Goal: Transaction & Acquisition: Purchase product/service

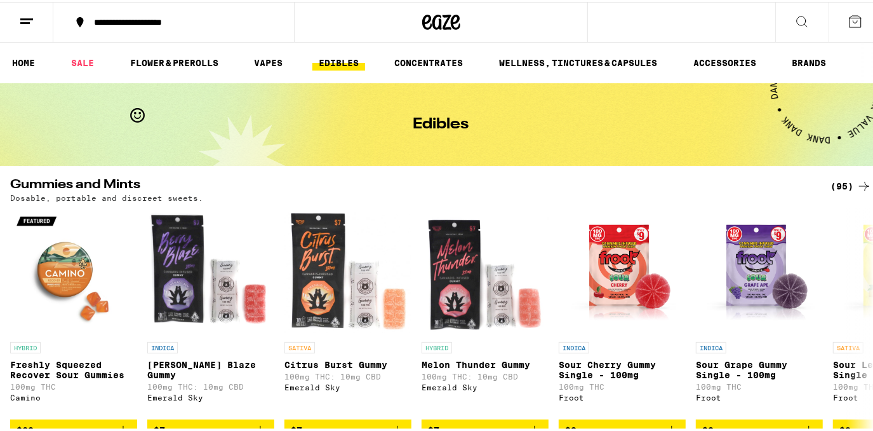
click at [27, 17] on line at bounding box center [26, 17] width 13 height 0
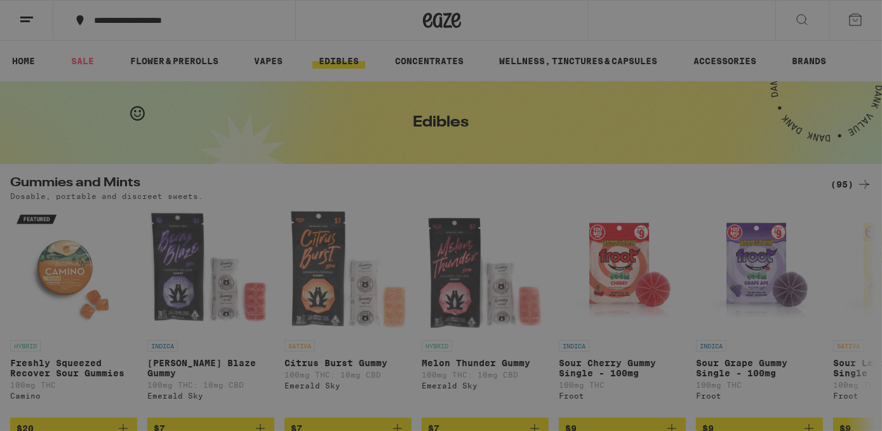
drag, startPoint x: 524, startPoint y: 23, endPoint x: 533, endPoint y: 22, distance: 8.9
click at [531, 22] on div "Menu Shop Buy It Again Sale Flower & Prerolls Vapes Edibles Concentrates Wellne…" at bounding box center [441, 215] width 882 height 431
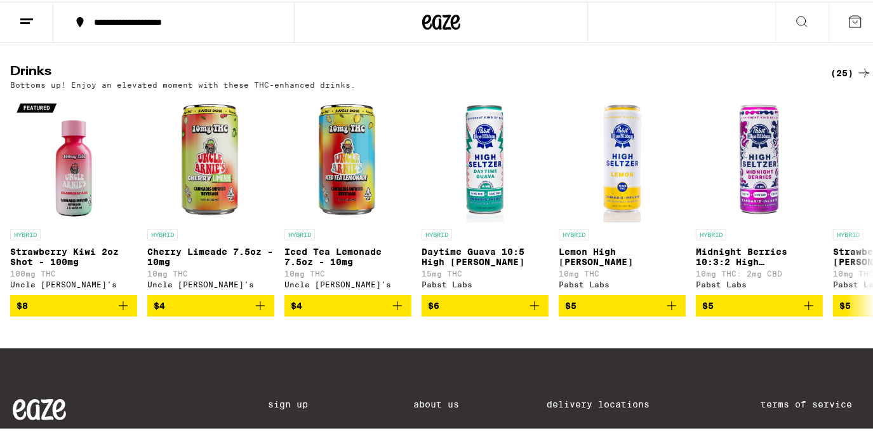
scroll to position [715, 0]
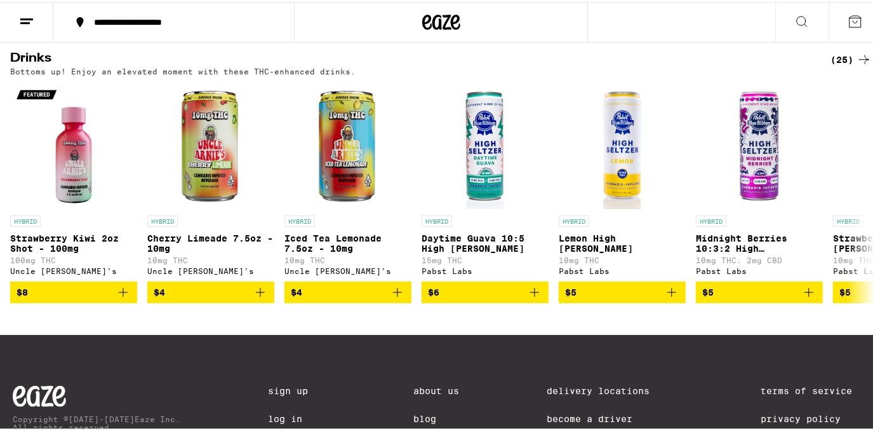
click at [855, 74] on div "Drinks (25) Bottoms up! Enjoy an elevated moment with these THC-enhanced drinks." at bounding box center [441, 61] width 862 height 23
click at [859, 62] on icon at bounding box center [864, 57] width 10 height 9
